Goal: Use online tool/utility: Use online tool/utility

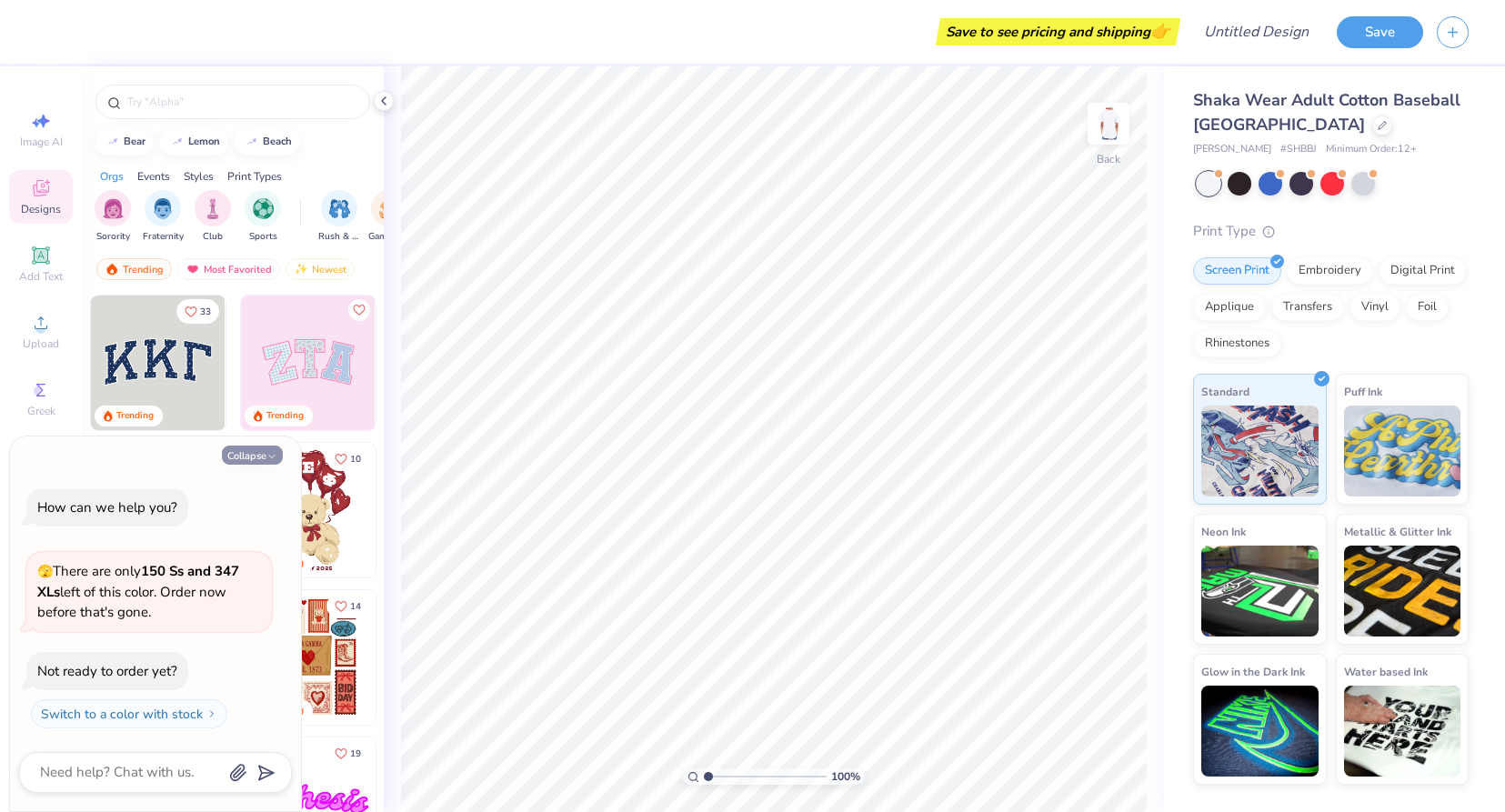
click at [274, 454] on polyline "button" at bounding box center [272, 455] width 6 height 3
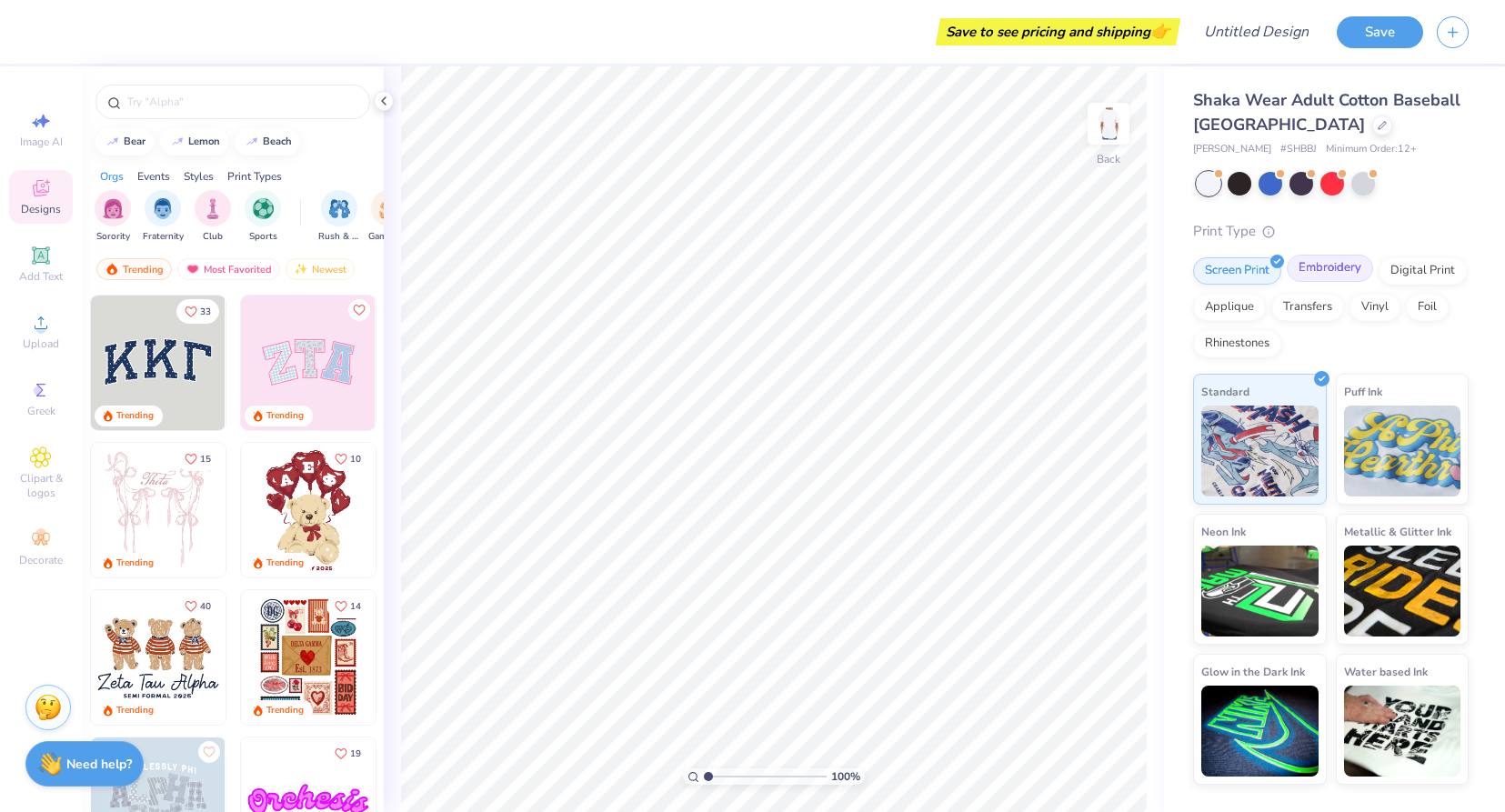
click at [1326, 271] on div "Embroidery" at bounding box center [1330, 268] width 86 height 27
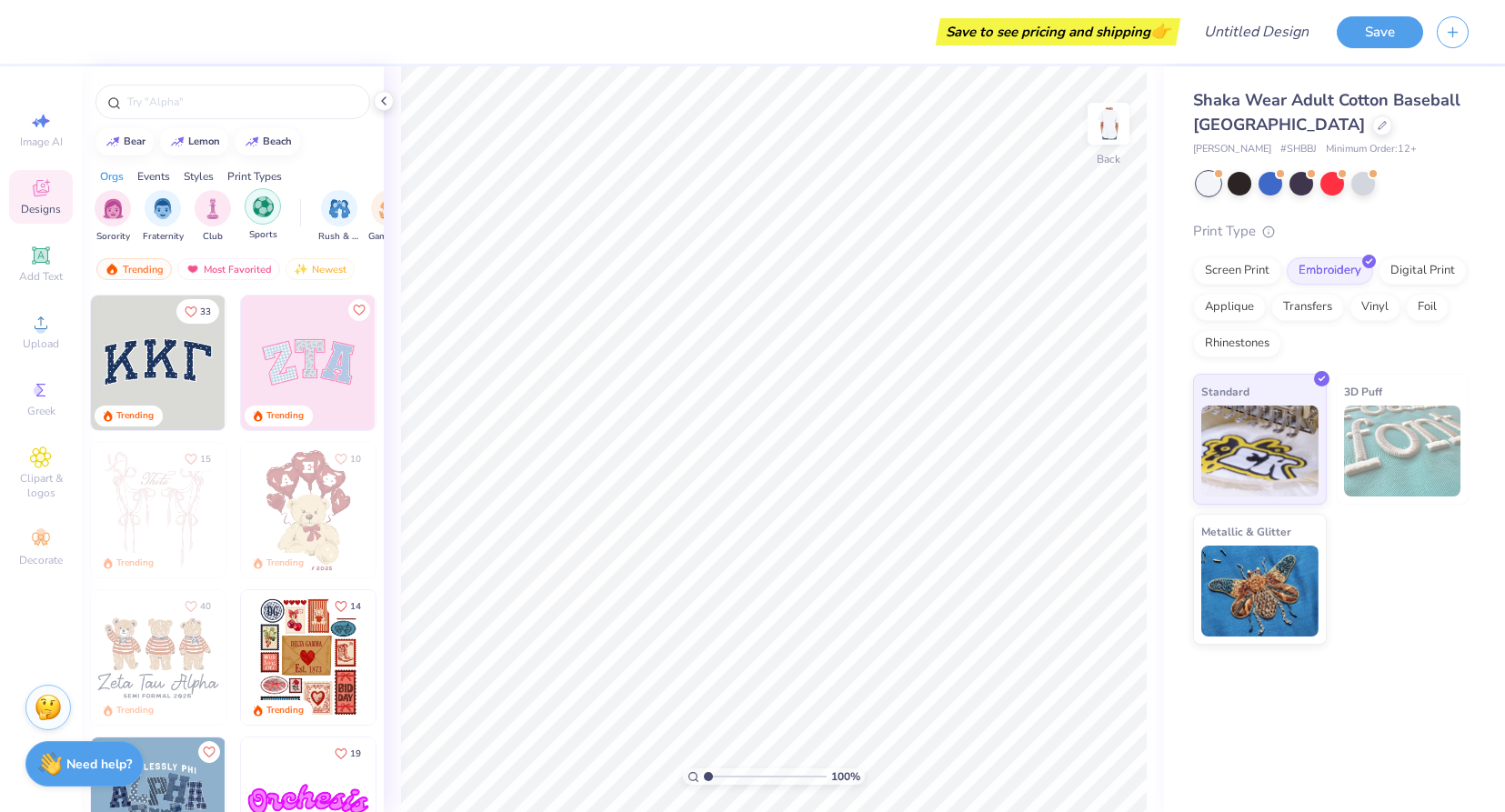
click at [258, 215] on img "filter for Sports" at bounding box center [263, 207] width 21 height 21
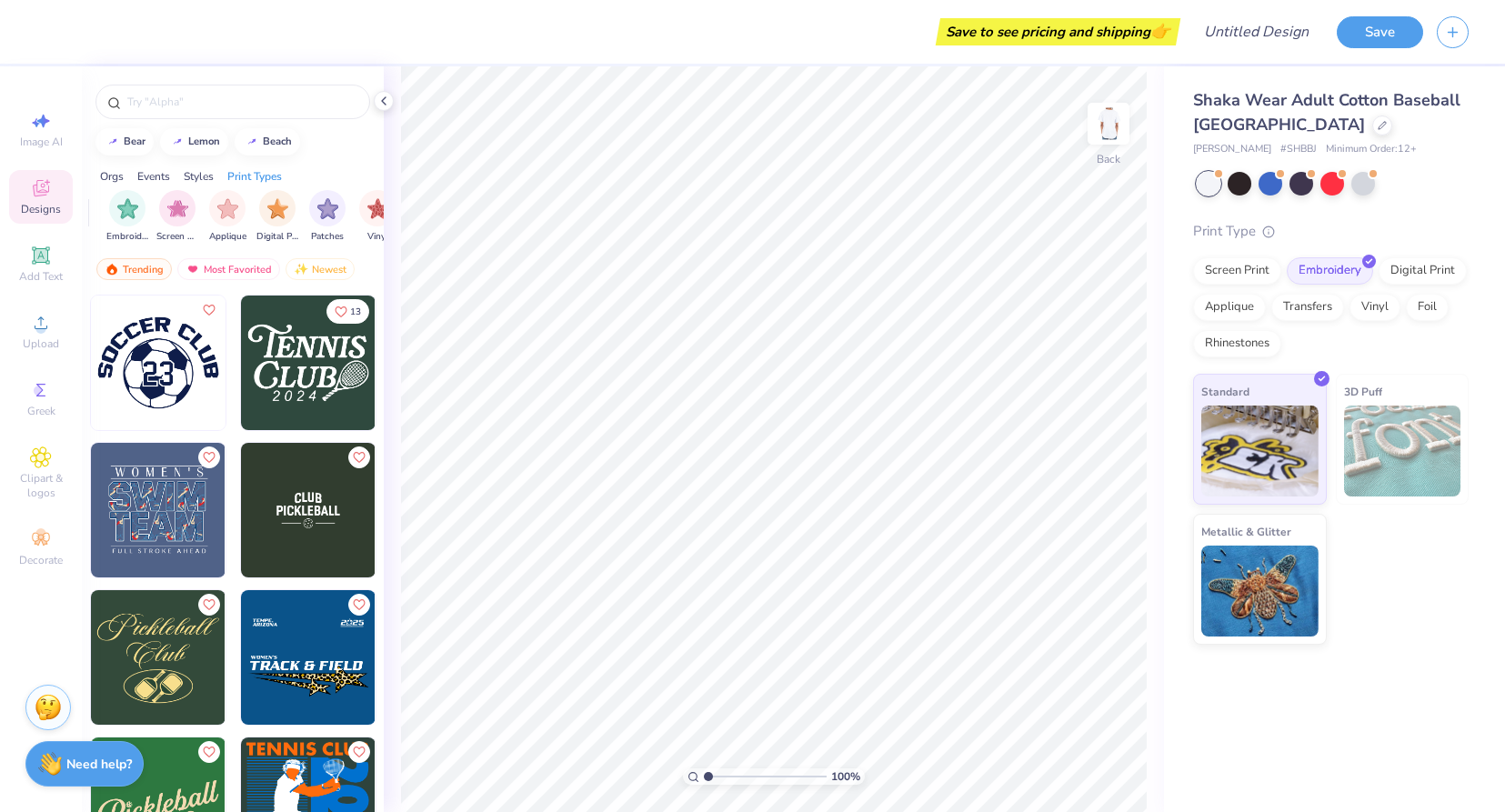
scroll to position [0, 1467]
click at [1307, 188] on div at bounding box center [1301, 181] width 23 height 23
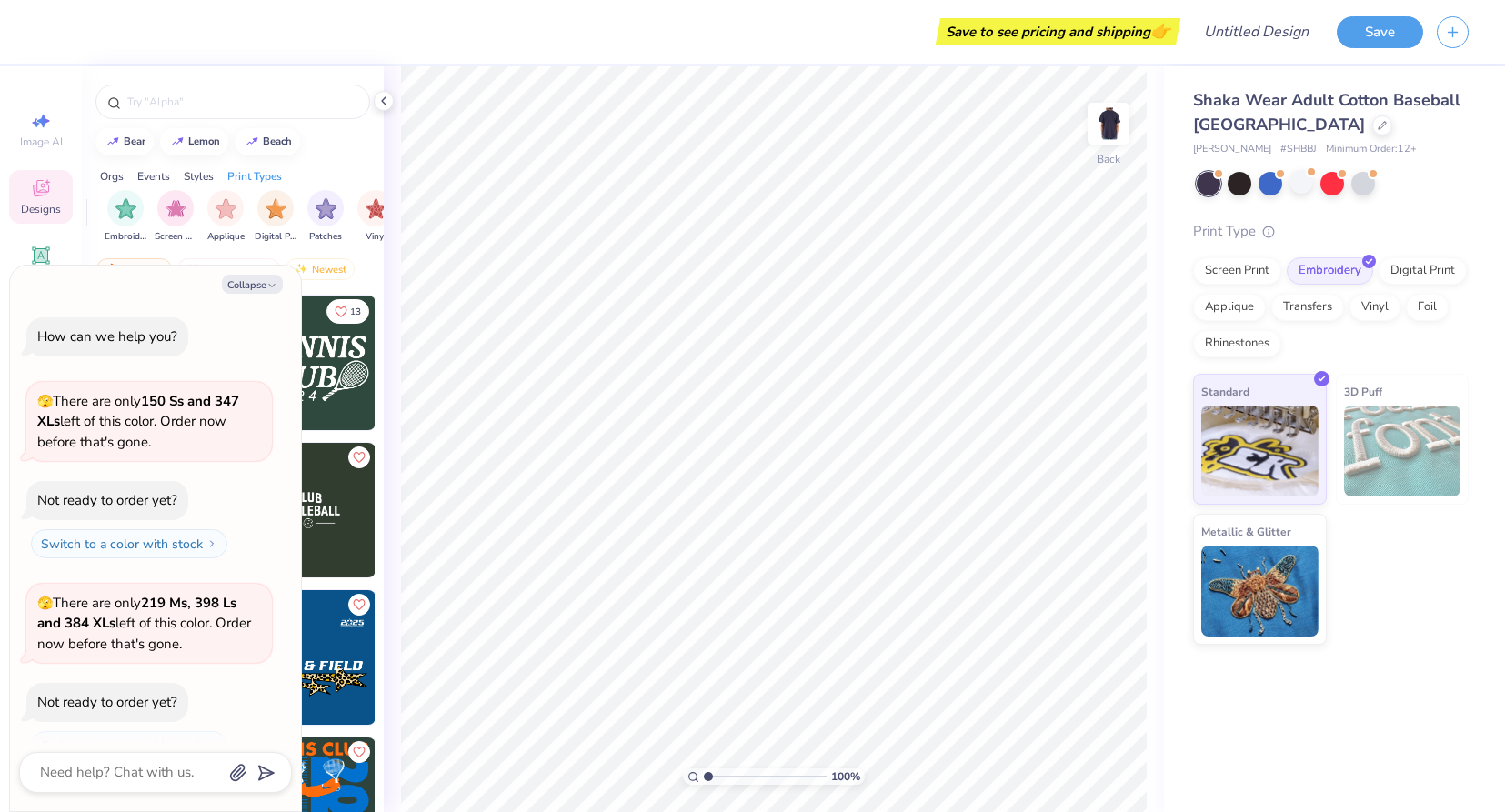
scroll to position [32, 0]
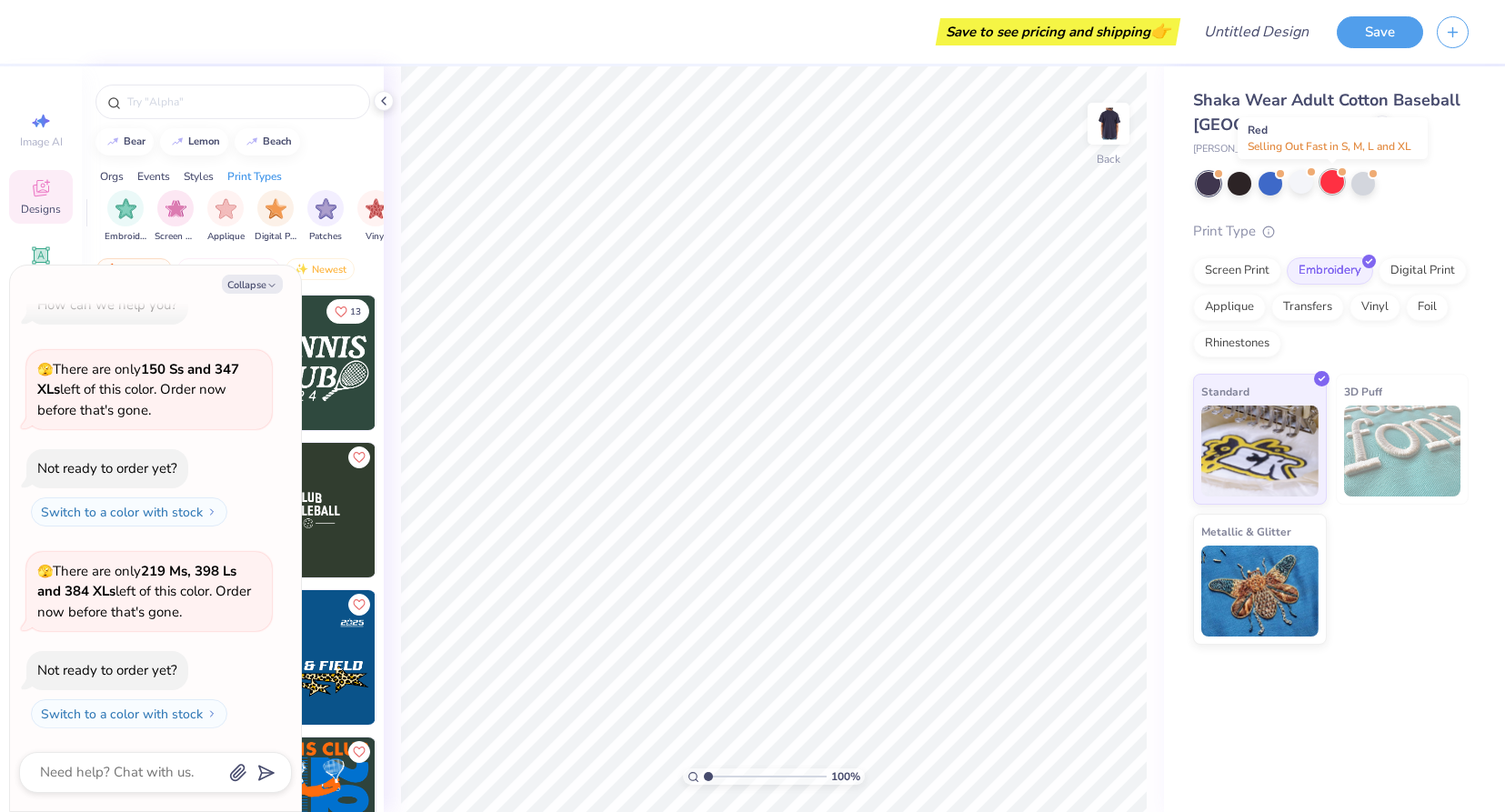
click at [1337, 186] on div at bounding box center [1332, 181] width 23 height 23
click at [1307, 185] on div at bounding box center [1301, 181] width 23 height 23
click at [1299, 183] on div at bounding box center [1301, 181] width 23 height 23
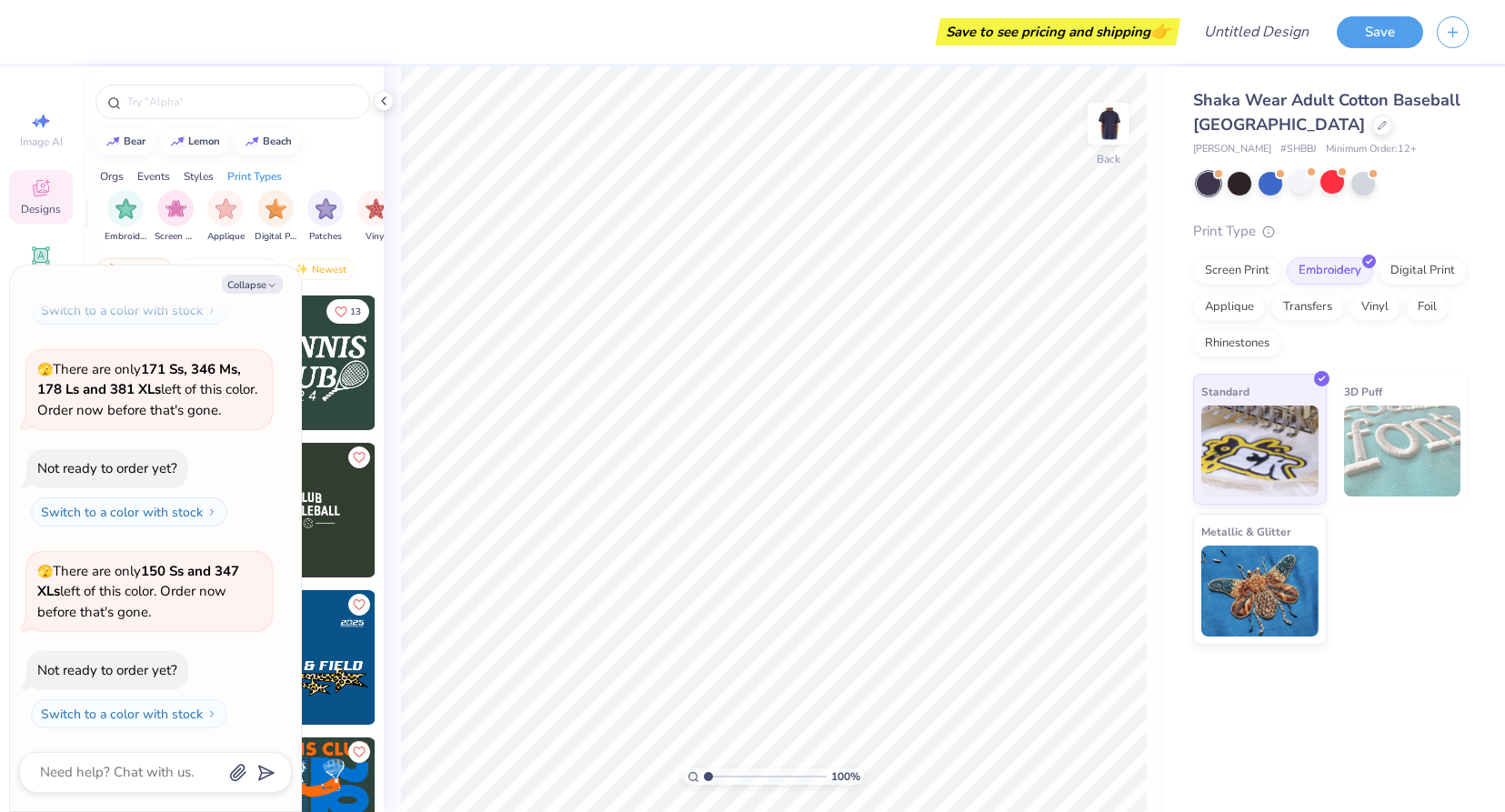
scroll to position [637, 0]
click at [1249, 273] on div "Screen Print" at bounding box center [1237, 268] width 88 height 27
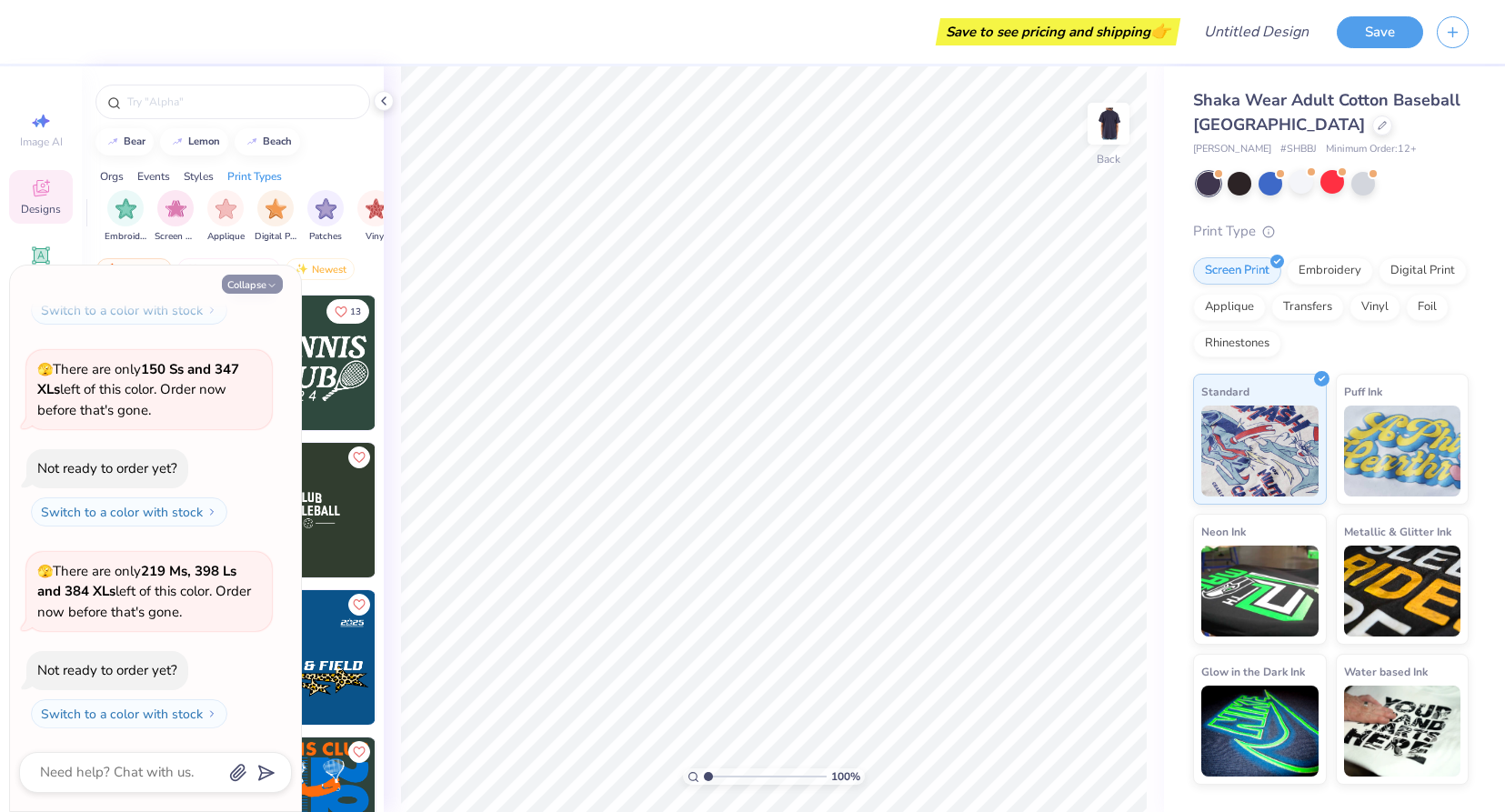
click at [271, 281] on icon "button" at bounding box center [272, 285] width 11 height 11
type textarea "x"
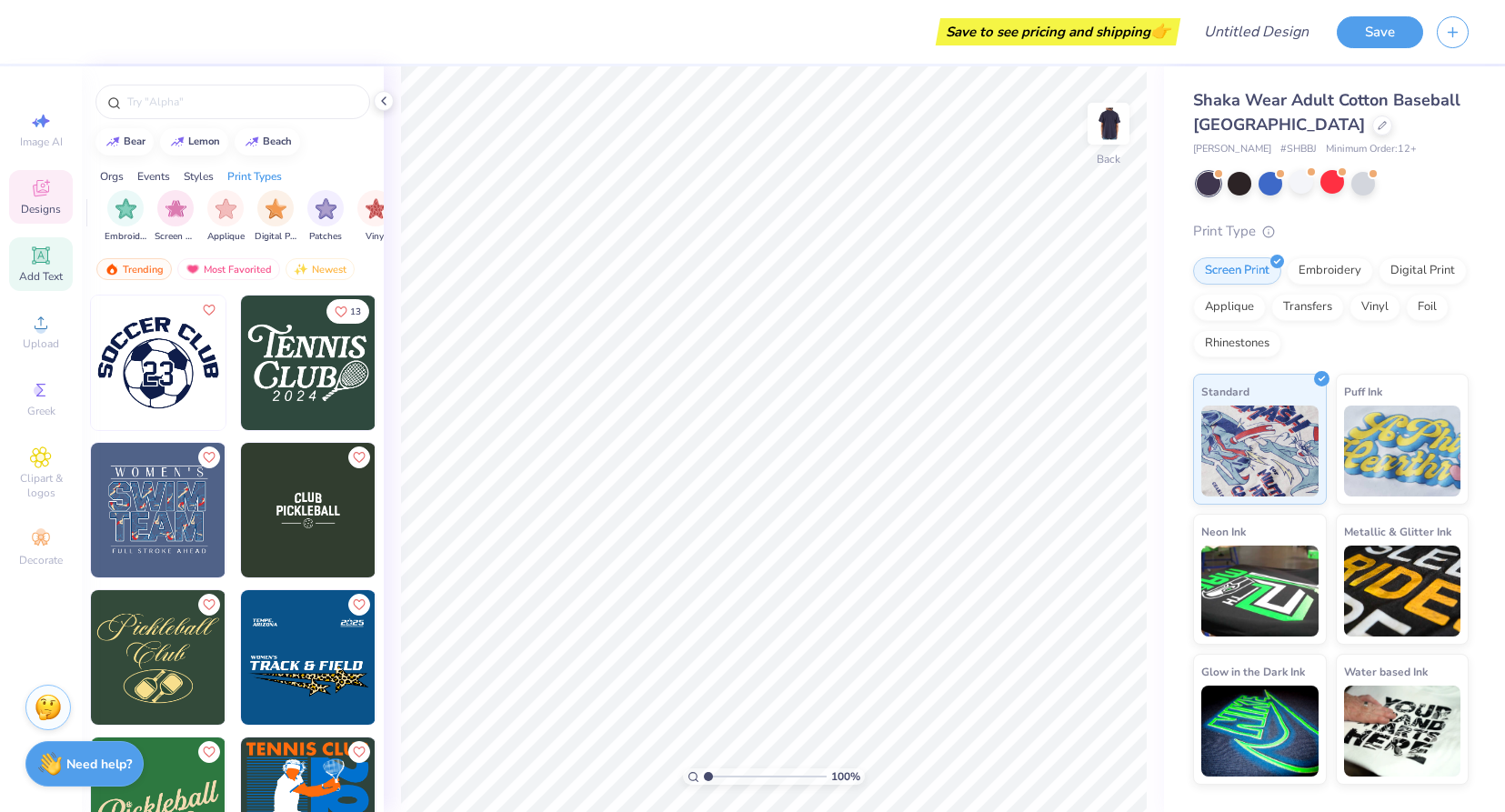
click at [43, 273] on span "Add Text" at bounding box center [41, 276] width 44 height 15
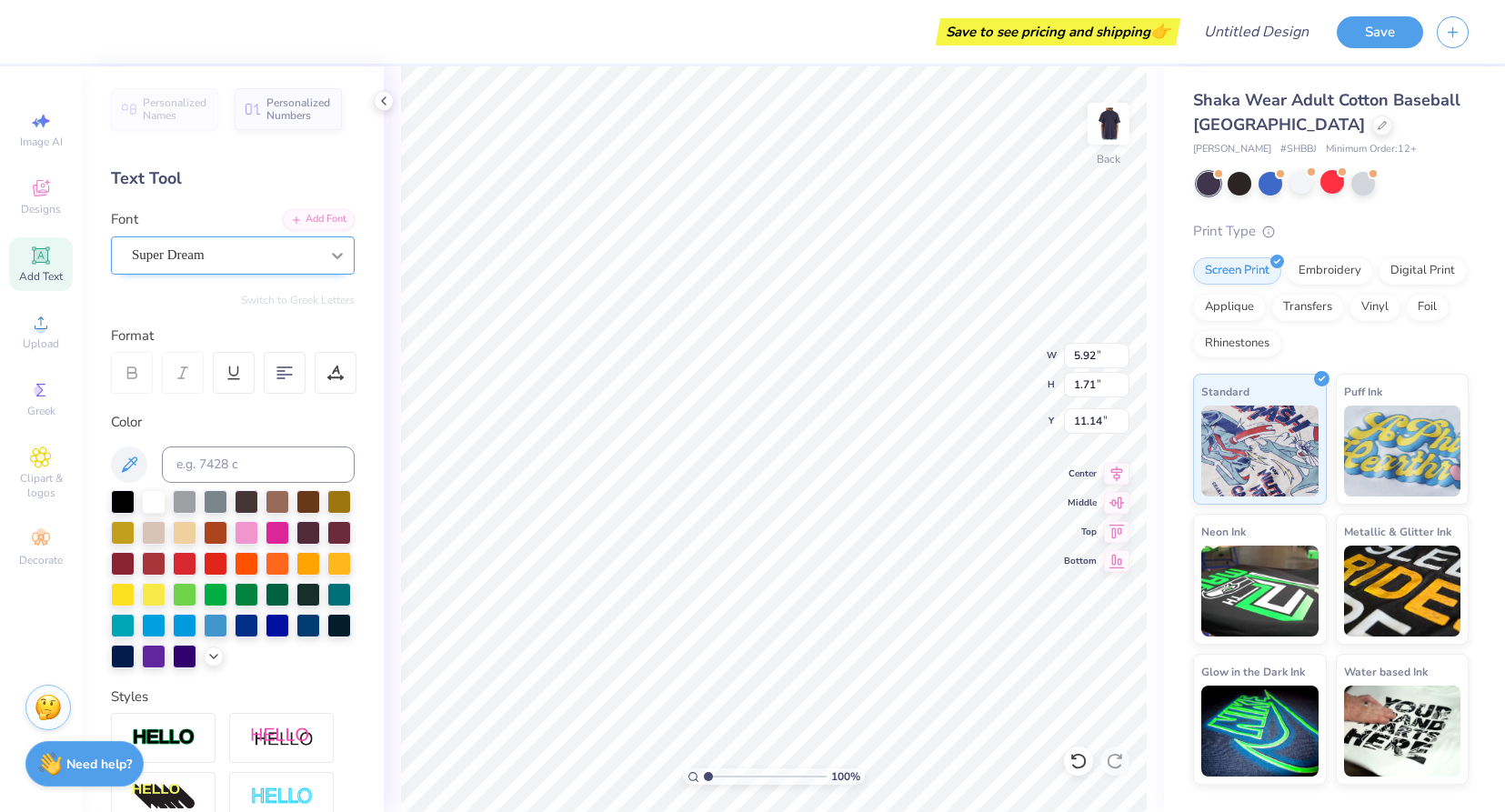
click at [330, 257] on icon at bounding box center [338, 256] width 19 height 19
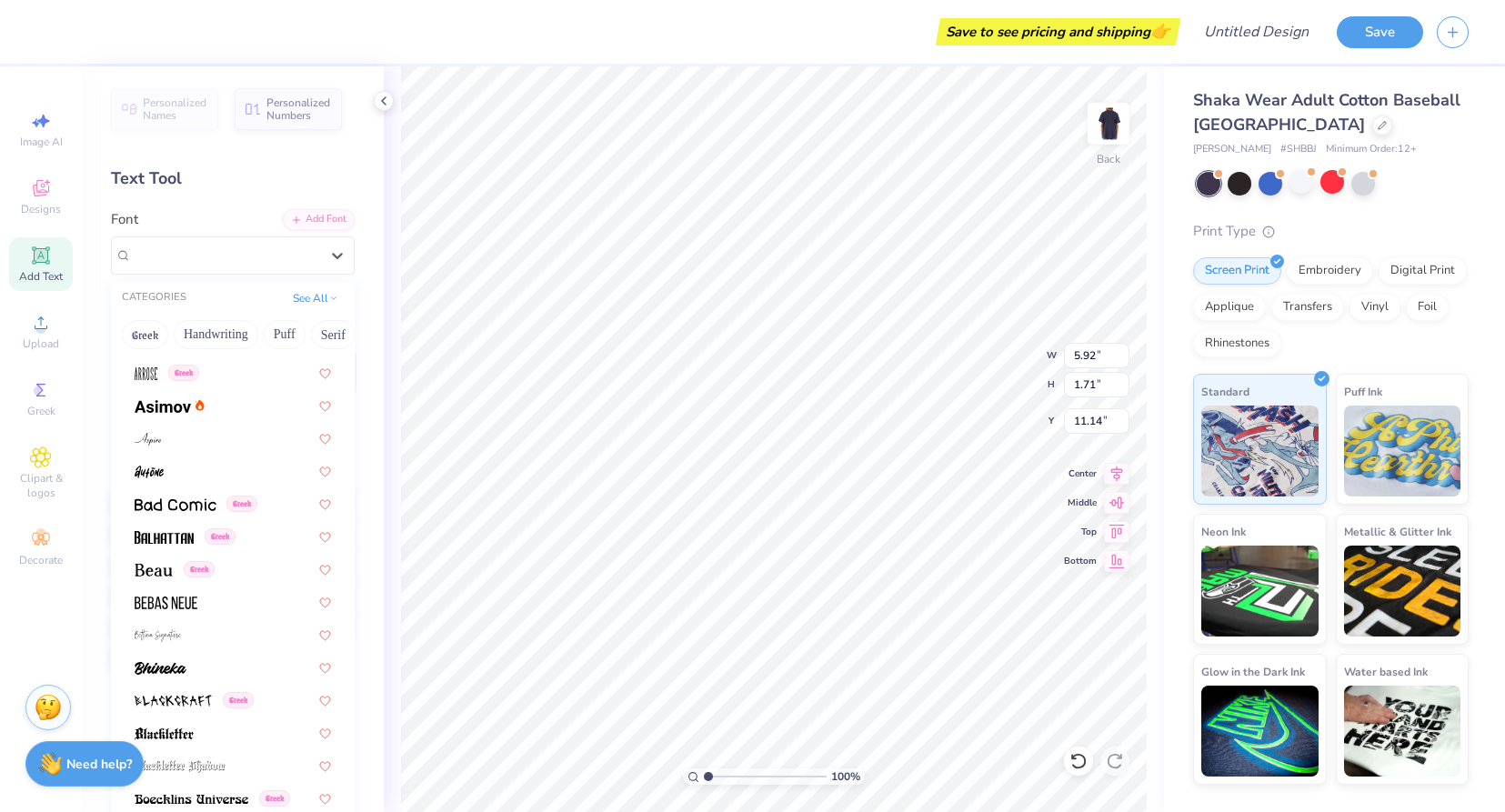
scroll to position [0, 0]
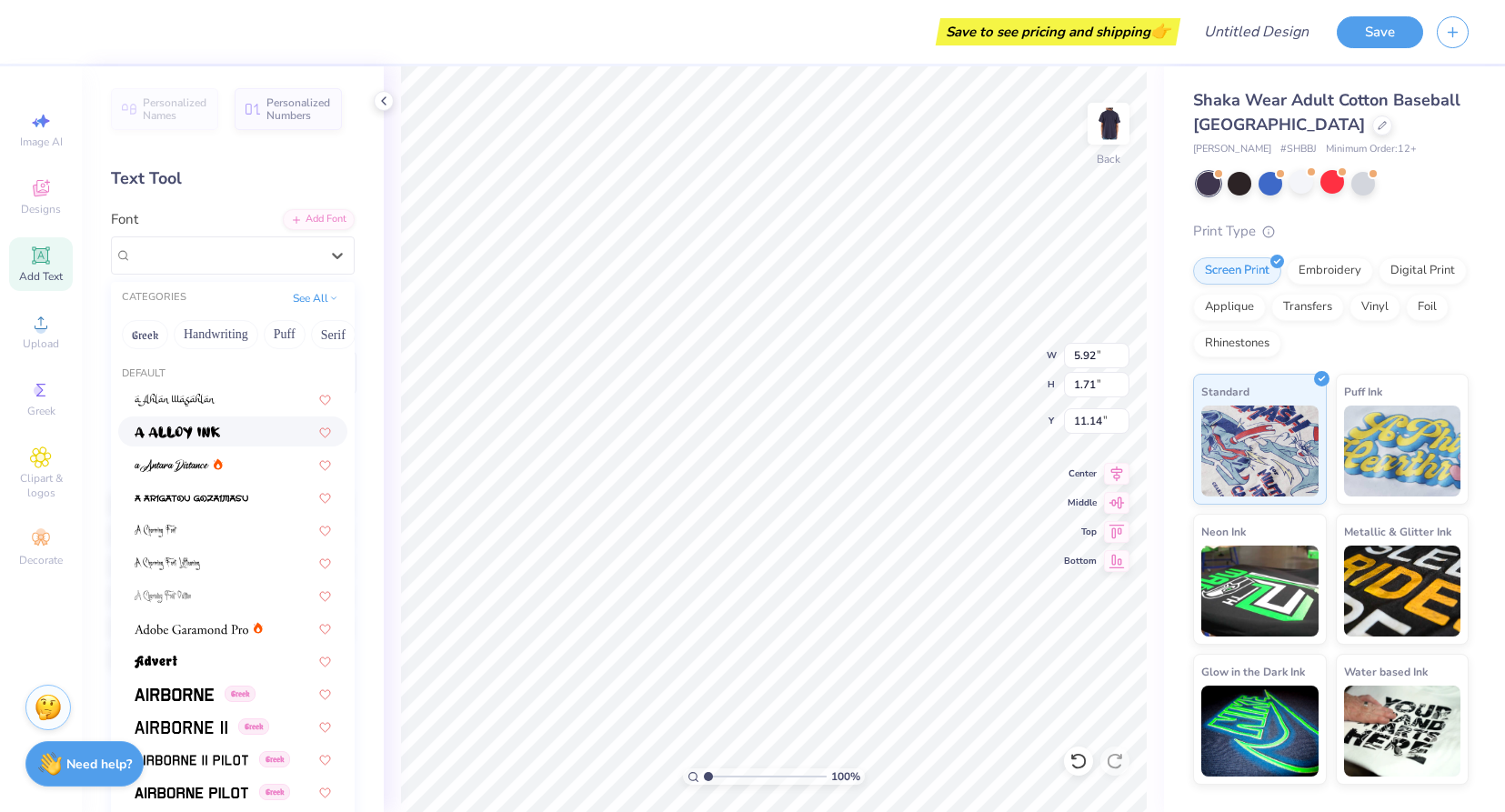
click at [312, 173] on div "Text Tool" at bounding box center [233, 178] width 244 height 24
